Goal: Task Accomplishment & Management: Manage account settings

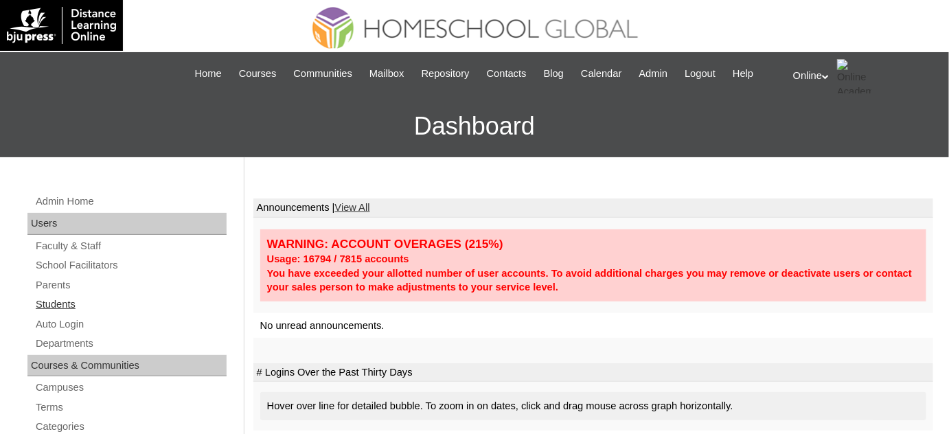
click at [106, 304] on link "Students" at bounding box center [130, 304] width 192 height 17
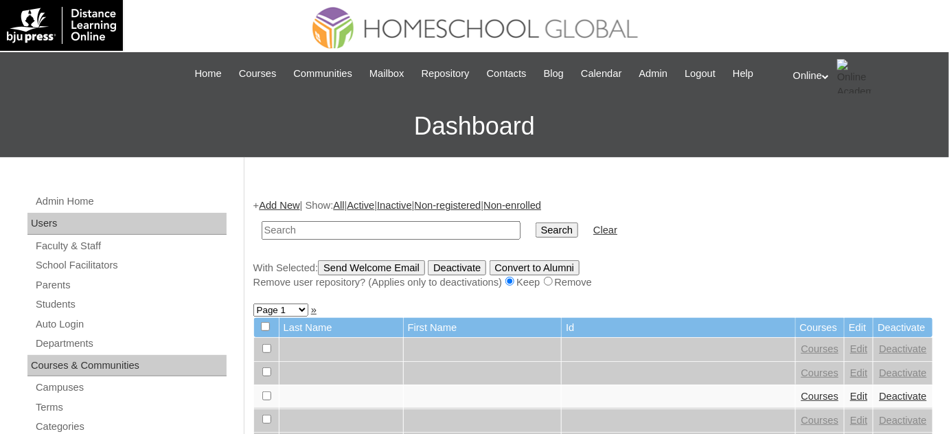
click at [293, 228] on input "text" at bounding box center [391, 230] width 259 height 19
type input "[PERSON_NAME]"
click at [535, 222] on input "Search" at bounding box center [556, 229] width 43 height 15
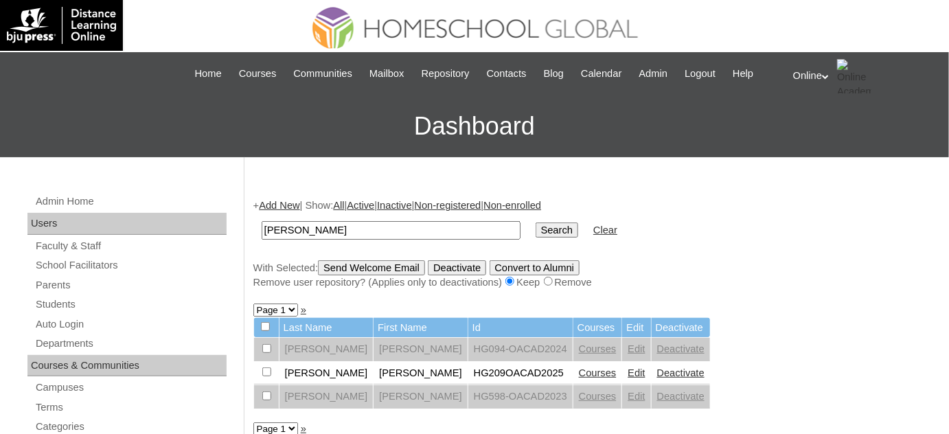
click at [627, 350] on link "Edit" at bounding box center [635, 348] width 17 height 11
